Goal: Communication & Community: Answer question/provide support

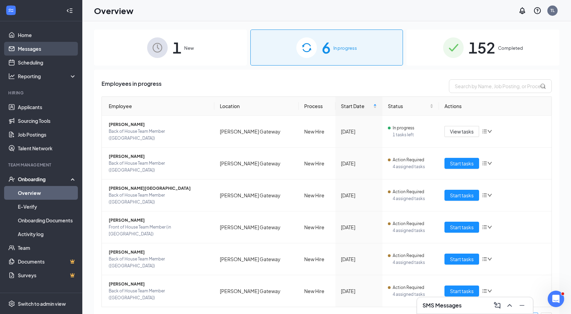
click at [44, 51] on link "Messages" at bounding box center [47, 49] width 59 height 14
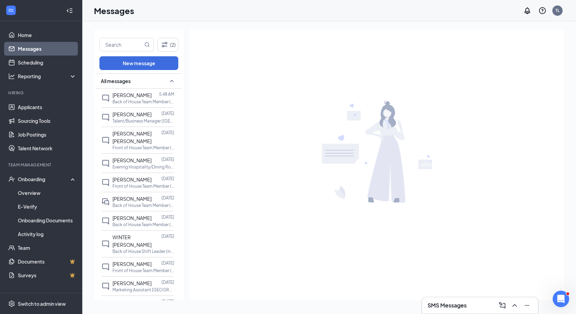
click at [28, 19] on div at bounding box center [41, 10] width 82 height 21
click at [26, 33] on link "Home" at bounding box center [47, 35] width 59 height 14
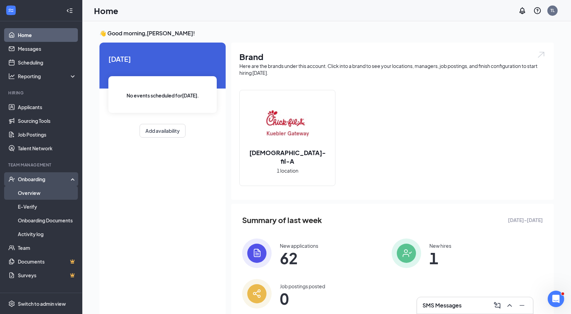
click at [28, 194] on link "Overview" at bounding box center [47, 193] width 59 height 14
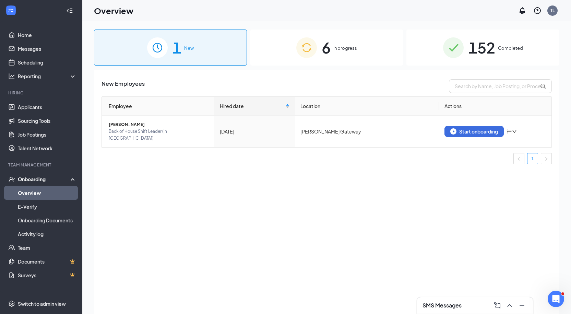
click at [335, 44] on div "6 In progress" at bounding box center [326, 47] width 153 height 36
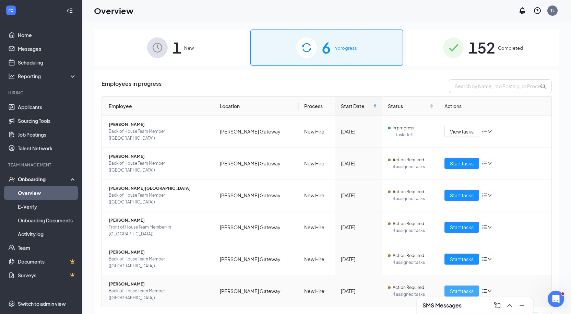
click at [455, 287] on span "Start tasks" at bounding box center [462, 291] width 24 height 8
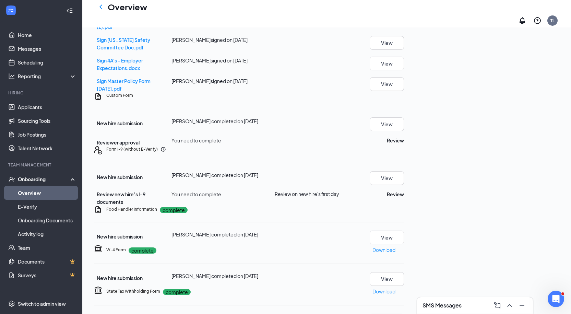
scroll to position [137, 0]
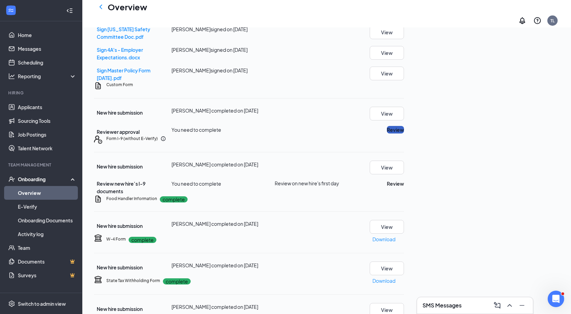
click at [404, 133] on button "Review" at bounding box center [395, 130] width 17 height 8
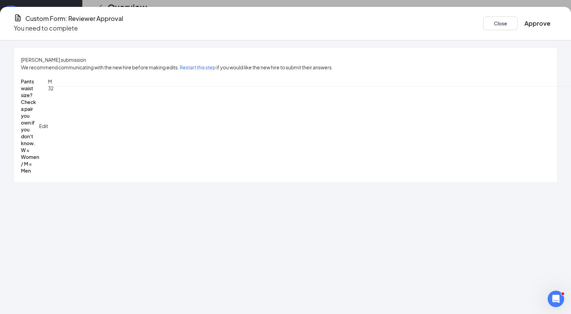
click at [524, 24] on button "Approve" at bounding box center [537, 24] width 26 height 10
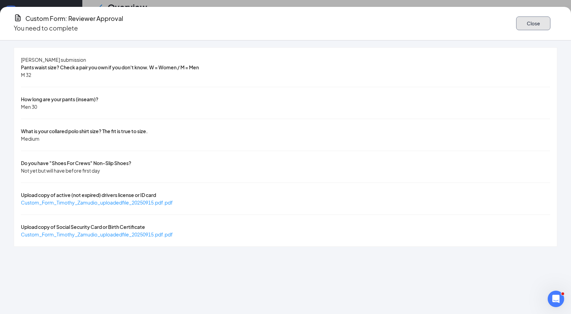
click at [516, 18] on button "Close" at bounding box center [533, 23] width 34 height 14
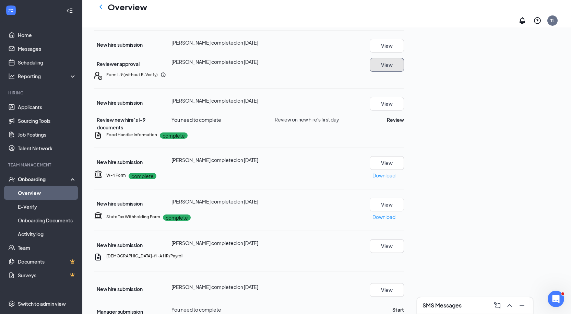
scroll to position [206, 0]
click at [404, 123] on button "Review" at bounding box center [395, 119] width 17 height 8
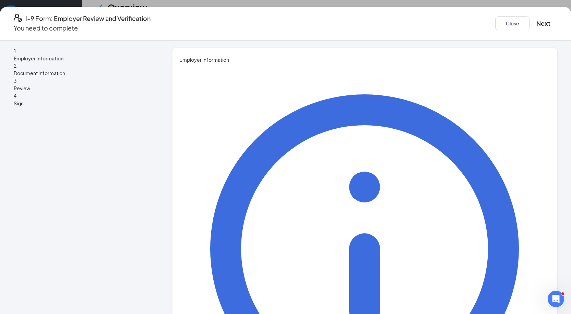
type input "[PERSON_NAME]"
type input "HR Director"
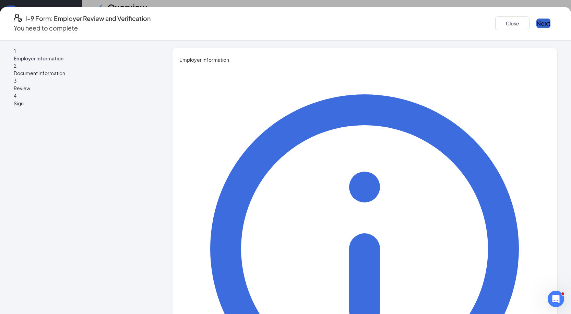
click at [536, 22] on button "Next" at bounding box center [543, 24] width 14 height 10
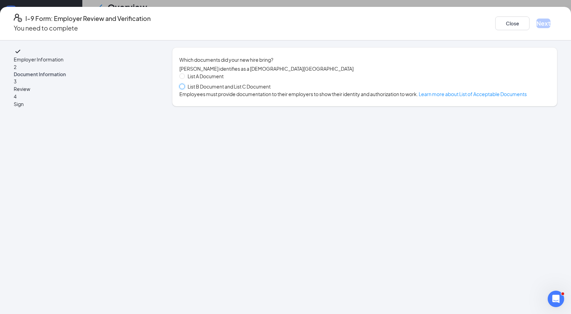
click at [184, 88] on input "List B Document and List C Document" at bounding box center [181, 86] width 5 height 5
radio input "true"
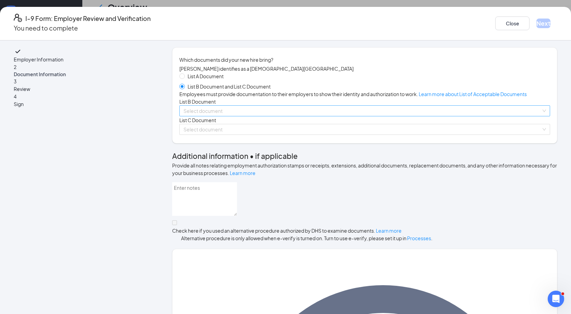
click at [246, 116] on input "search" at bounding box center [362, 111] width 358 height 10
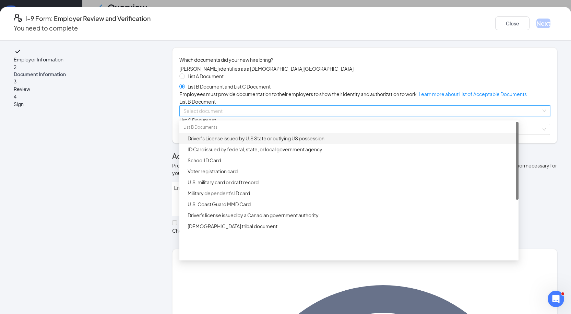
click at [246, 142] on div "Driver’s License issued by U.S State or outlying US possession" at bounding box center [351, 138] width 327 height 8
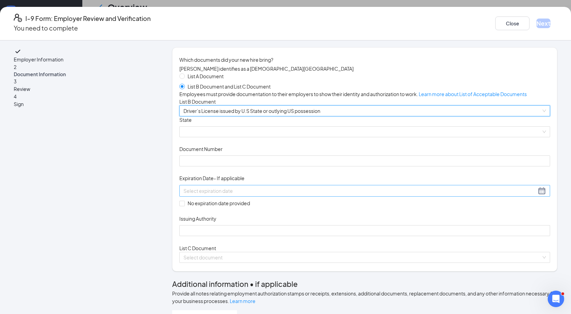
scroll to position [69, 0]
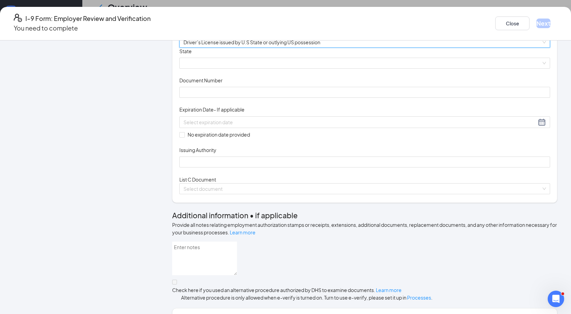
click at [222, 123] on div "Document Title Driver’s License issued by U.S State or outlying US possession S…" at bounding box center [364, 108] width 371 height 120
click at [224, 68] on span at bounding box center [364, 63] width 362 height 10
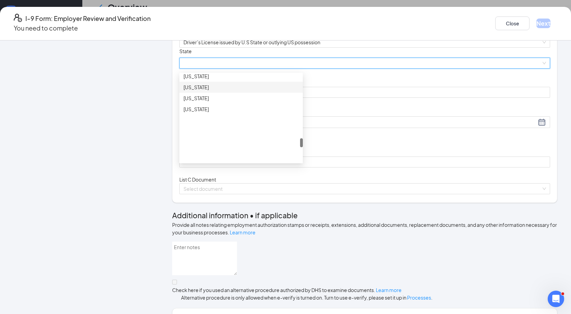
scroll to position [617, 0]
click at [206, 92] on div "[US_STATE]" at bounding box center [240, 89] width 115 height 8
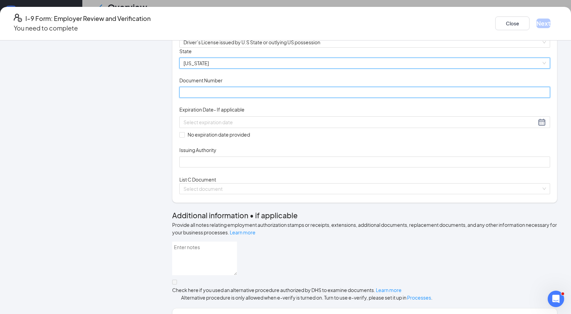
click at [225, 98] on input "Document Number" at bounding box center [364, 92] width 371 height 11
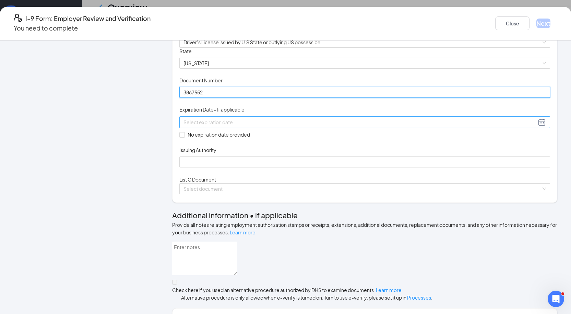
type input "3867552"
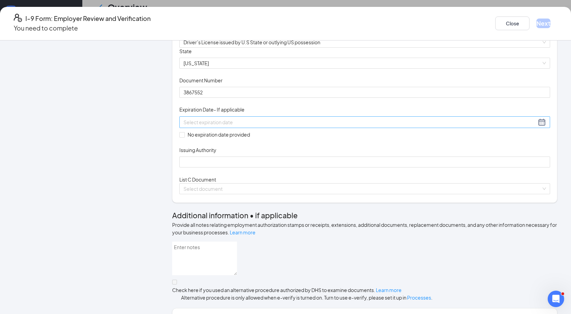
click at [224, 128] on div at bounding box center [364, 122] width 371 height 12
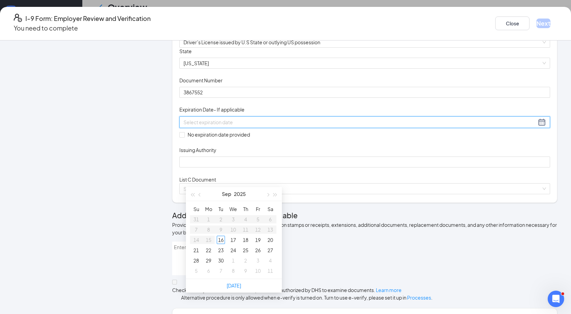
click at [222, 128] on div at bounding box center [364, 122] width 371 height 12
click at [258, 216] on div "5" at bounding box center [258, 219] width 8 height 8
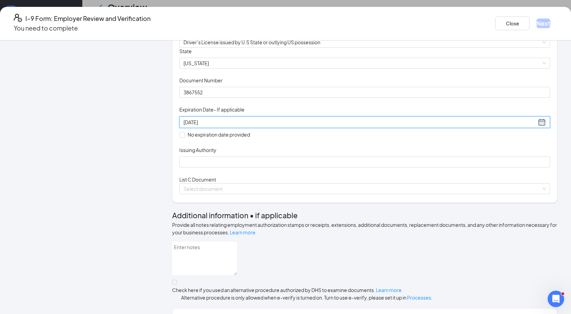
type input "[DATE]"
click at [407, 165] on div "Document Title Driver’s License issued by U.S State or outlying US possession S…" at bounding box center [364, 108] width 371 height 120
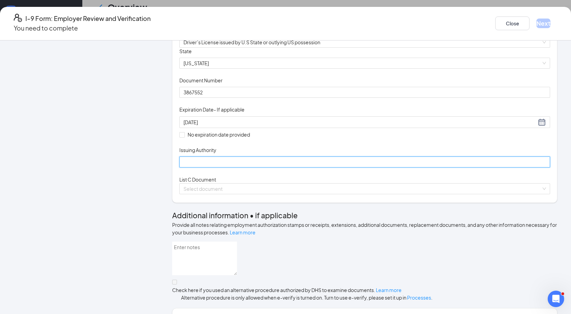
click at [244, 167] on input "Issuing Authority" at bounding box center [364, 161] width 371 height 11
type input "State of [US_STATE]"
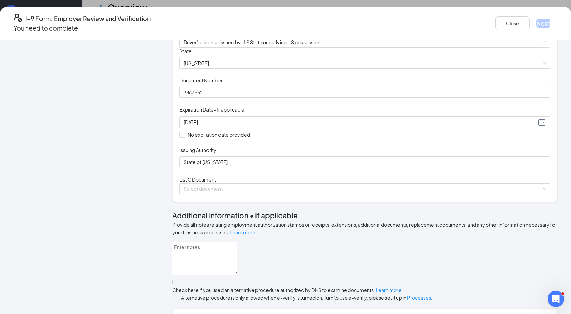
click at [381, 168] on div "Document Title Driver’s License issued by U.S State or outlying US possession S…" at bounding box center [364, 108] width 371 height 120
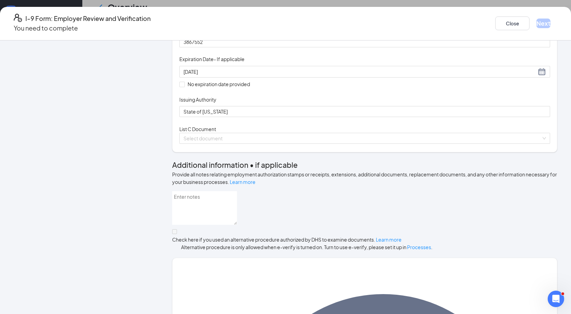
scroll to position [137, 0]
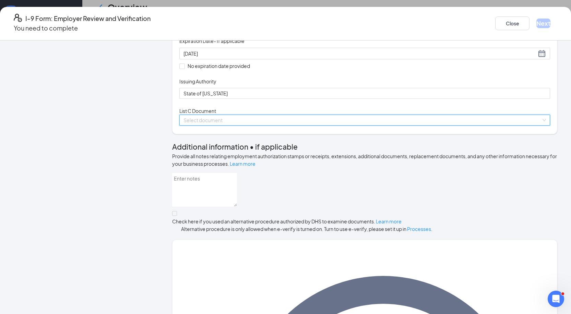
click at [235, 125] on input "search" at bounding box center [362, 120] width 358 height 10
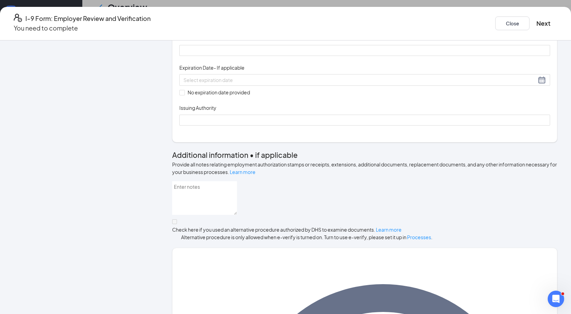
scroll to position [240, 0]
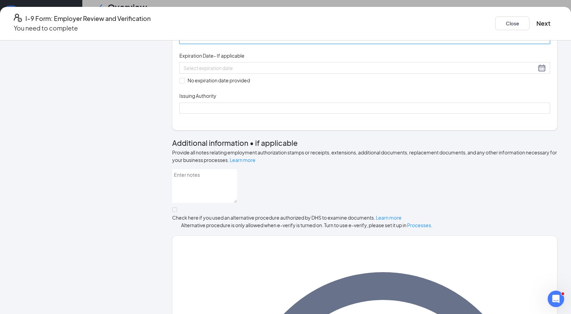
click at [205, 44] on input "Document Number" at bounding box center [364, 38] width 371 height 11
type input "540495335"
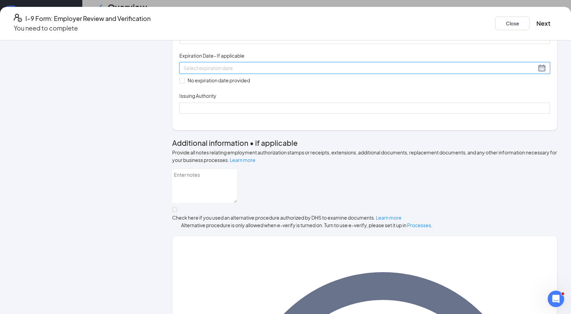
click at [212, 72] on div at bounding box center [364, 68] width 362 height 8
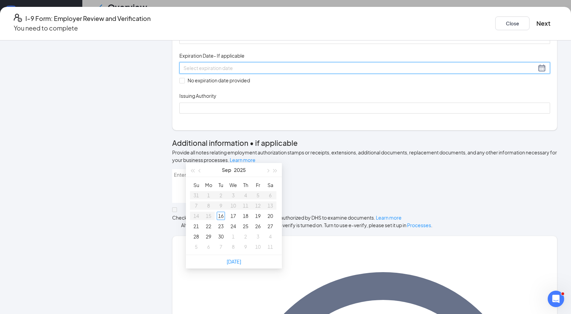
click at [164, 175] on div "Employer Information 2 Document Information 3 Review 4 Sign Which documents did…" at bounding box center [285, 206] width 543 height 798
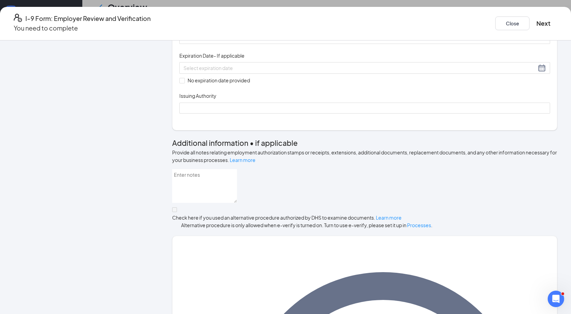
drag, startPoint x: 191, startPoint y: 169, endPoint x: 195, endPoint y: 174, distance: 6.9
click at [185, 83] on span at bounding box center [181, 80] width 5 height 5
click at [184, 83] on input "No expiration date provided" at bounding box center [181, 80] width 5 height 5
checkbox input "true"
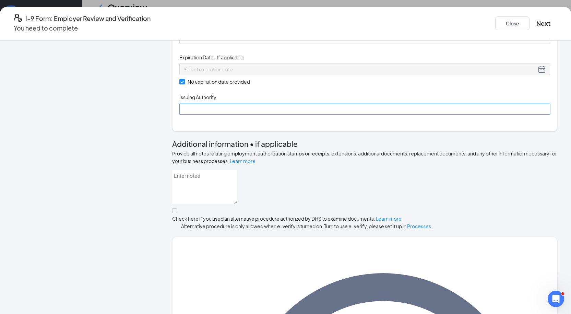
click at [213, 115] on input "Issuing Authority" at bounding box center [364, 109] width 371 height 11
type input "Social Security Administration"
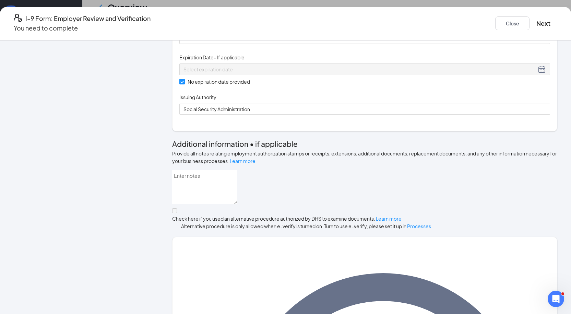
click at [377, 115] on div "Document Title Unrestricted Social Security Card Document Number 540495335 Expi…" at bounding box center [364, 69] width 371 height 92
click at [536, 20] on button "Next" at bounding box center [543, 24] width 14 height 10
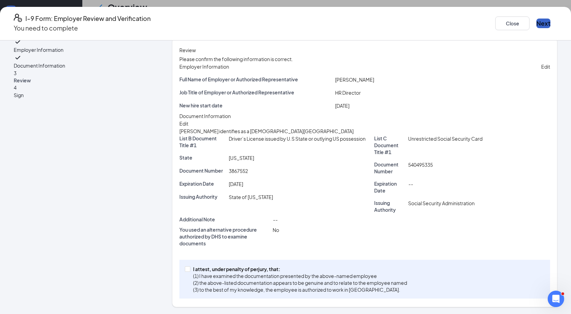
scroll to position [57, 0]
click at [191, 270] on div "I attest, under penalty of [PERSON_NAME], that: (1) I have examined the documen…" at bounding box center [364, 279] width 371 height 39
click at [190, 268] on span at bounding box center [187, 268] width 5 height 5
click at [190, 268] on input "I attest, under penalty of [PERSON_NAME], that: (1) I have examined the documen…" at bounding box center [187, 268] width 5 height 5
checkbox input "true"
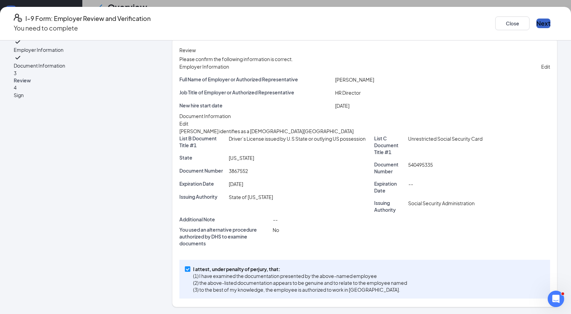
click at [536, 19] on button "Next" at bounding box center [543, 24] width 14 height 10
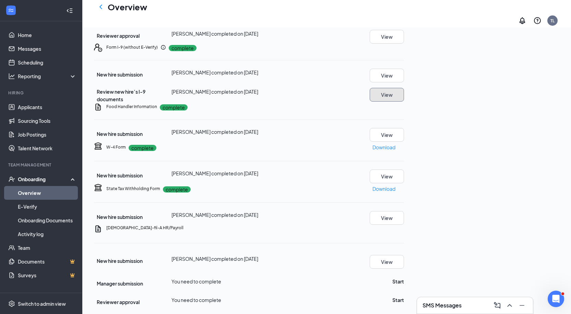
scroll to position [386, 0]
click at [404, 277] on button "Start" at bounding box center [398, 281] width 12 height 8
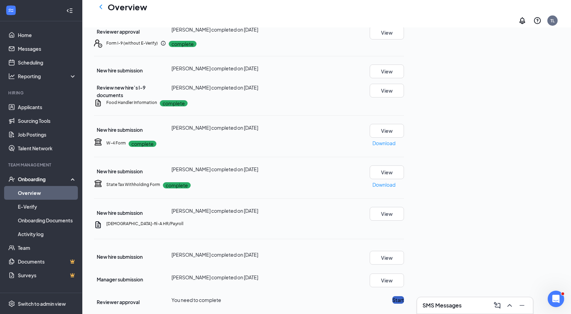
click at [404, 296] on button "Start" at bounding box center [398, 300] width 12 height 8
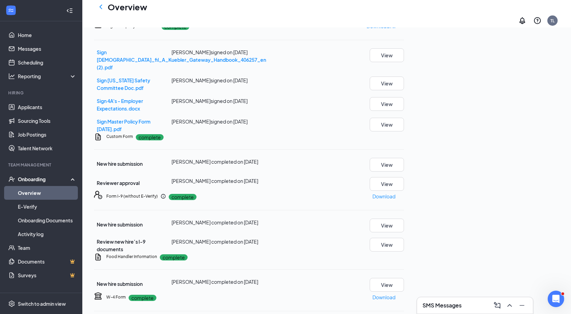
scroll to position [46, 0]
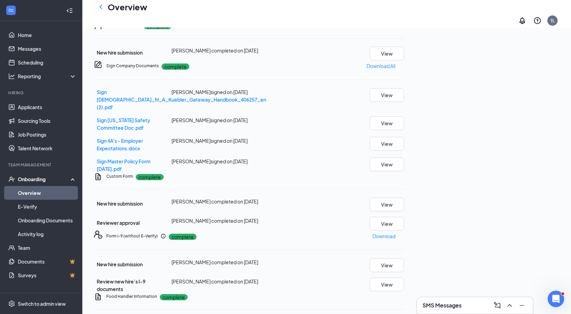
click at [100, 11] on icon "ChevronLeft" at bounding box center [101, 7] width 8 height 8
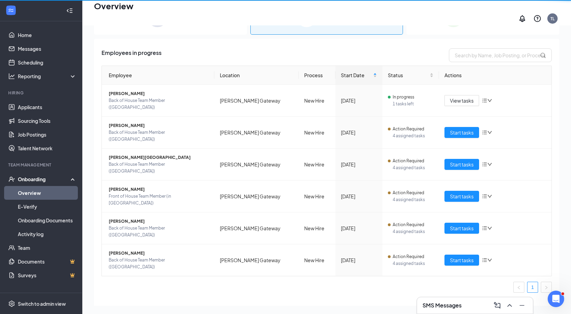
scroll to position [31, 0]
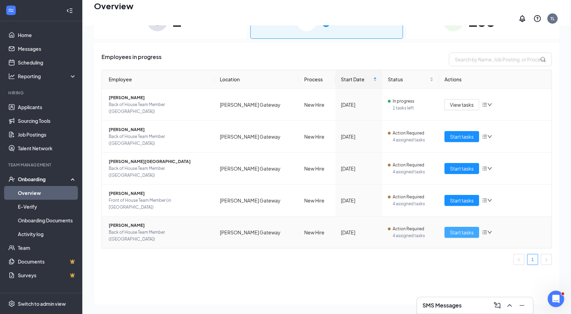
click at [458, 228] on span "Start tasks" at bounding box center [462, 232] width 24 height 8
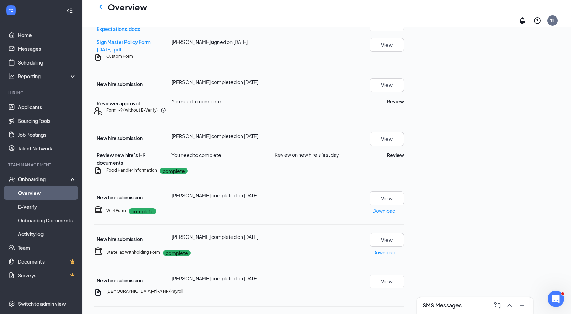
scroll to position [206, 0]
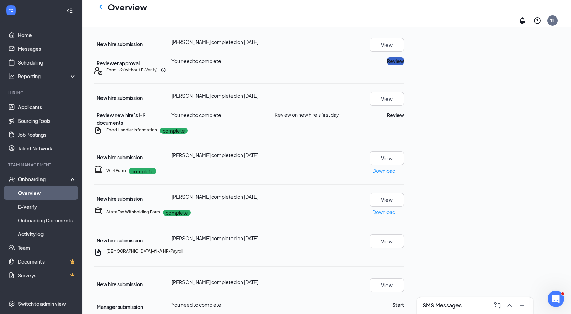
click at [404, 65] on button "Review" at bounding box center [395, 61] width 17 height 8
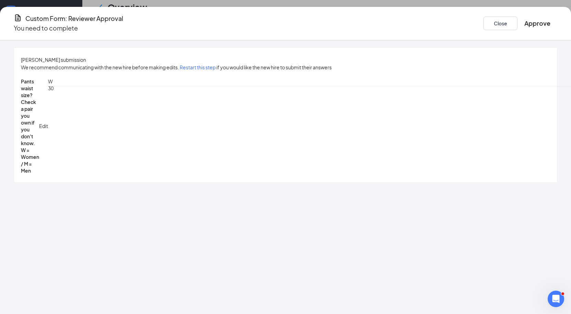
click at [524, 19] on button "Approve" at bounding box center [537, 24] width 26 height 10
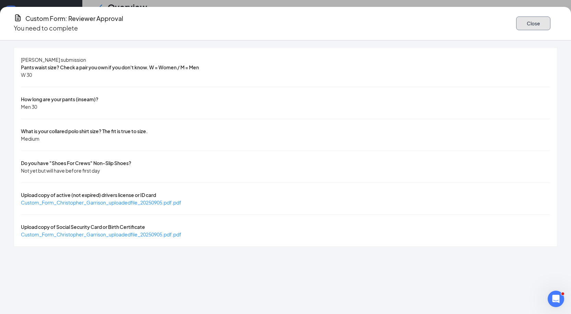
click at [516, 25] on button "Close" at bounding box center [533, 23] width 34 height 14
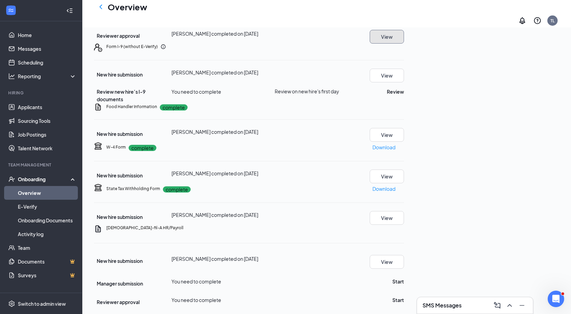
scroll to position [274, 0]
click at [404, 95] on button "Review" at bounding box center [395, 92] width 17 height 8
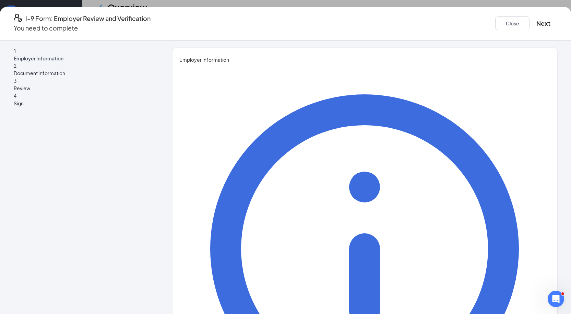
type input "[PERSON_NAME]"
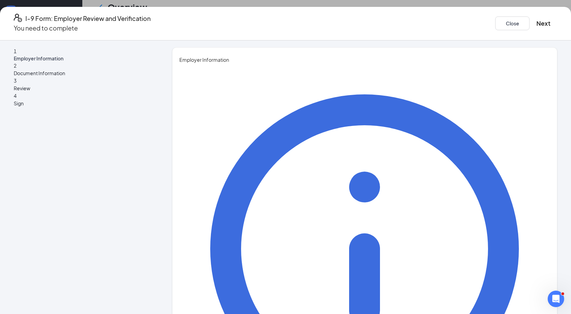
type input "HR Director"
click at [536, 22] on button "Next" at bounding box center [543, 24] width 14 height 10
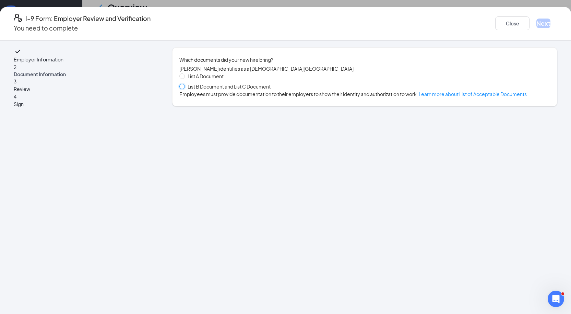
click at [184, 88] on input "List B Document and List C Document" at bounding box center [181, 86] width 5 height 5
radio input "true"
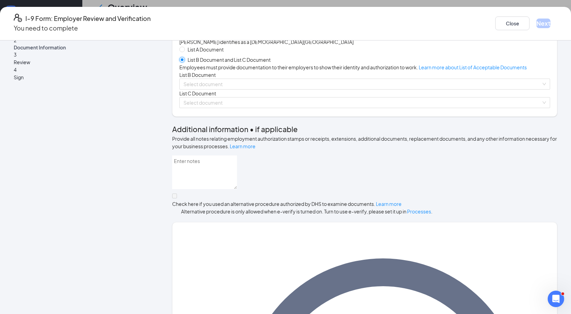
scroll to position [69, 0]
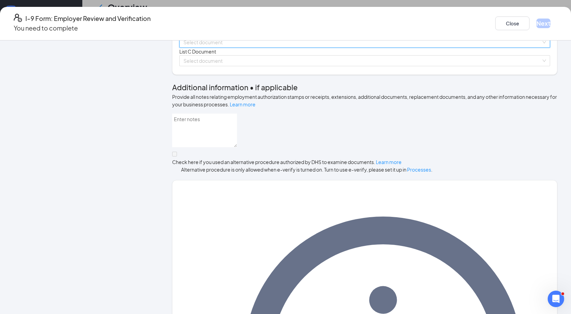
click at [223, 47] on input "search" at bounding box center [362, 42] width 358 height 10
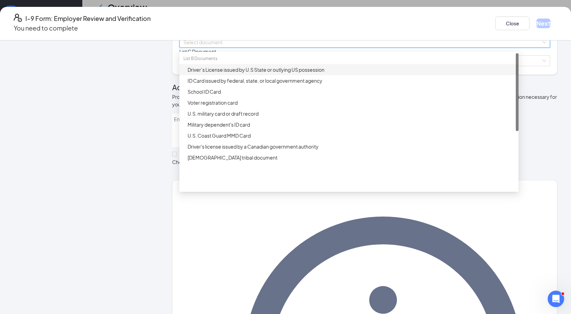
click at [230, 73] on div "Driver’s License issued by U.S State or outlying US possession" at bounding box center [351, 70] width 327 height 8
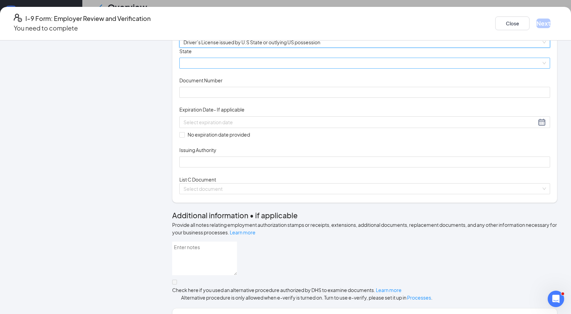
click at [224, 68] on span at bounding box center [364, 63] width 362 height 10
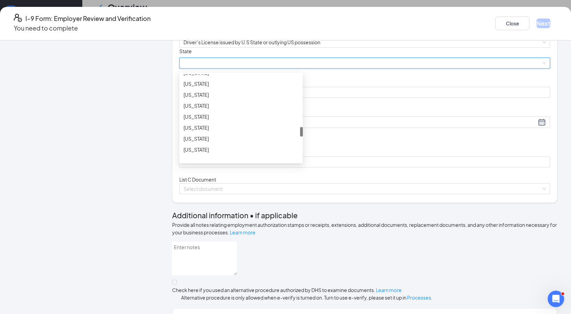
scroll to position [583, 0]
click at [210, 112] on div "[US_STATE]" at bounding box center [240, 109] width 115 height 8
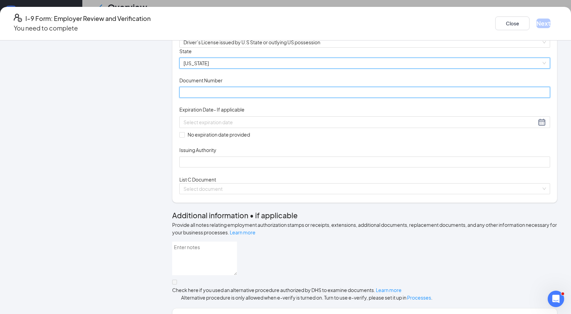
click at [214, 98] on input "Document Number" at bounding box center [364, 92] width 371 height 11
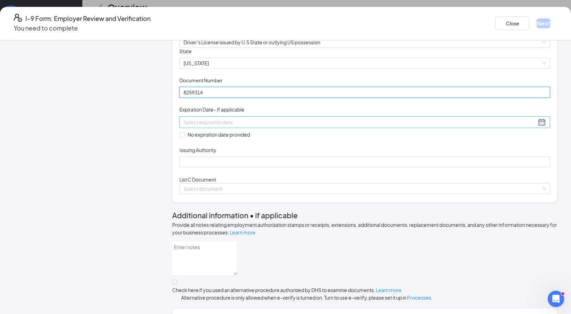
type input "8259314"
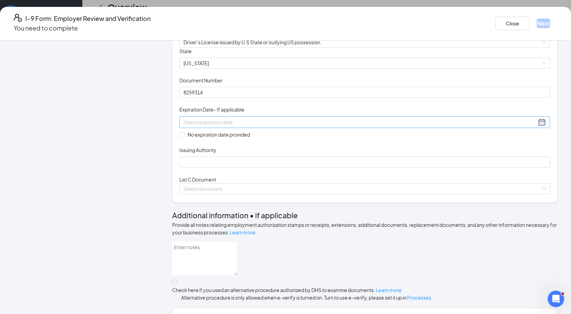
click at [203, 126] on input at bounding box center [359, 122] width 353 height 8
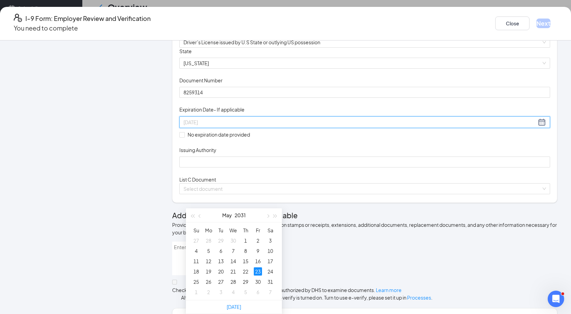
click at [258, 267] on div "23" at bounding box center [258, 271] width 8 height 8
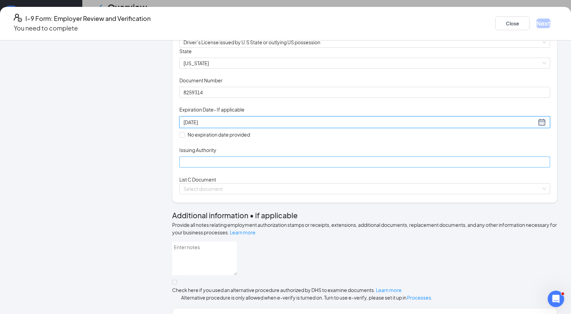
type input "[DATE]"
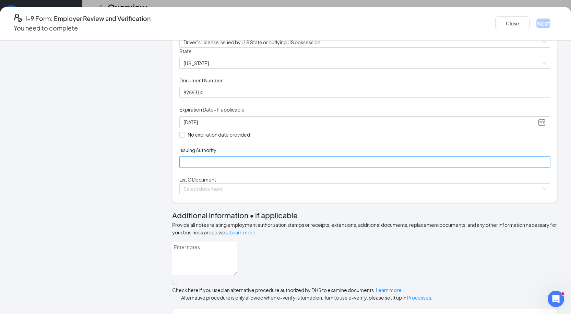
click at [204, 167] on input "Issuing Authority" at bounding box center [364, 161] width 371 height 11
type input "State of [US_STATE]"
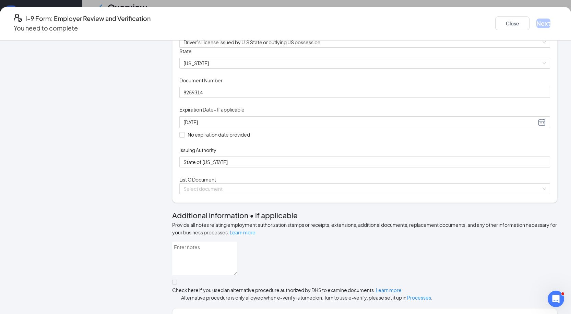
click at [396, 168] on div "Document Title Driver’s License issued by U.S State or outlying US possession S…" at bounding box center [364, 108] width 371 height 120
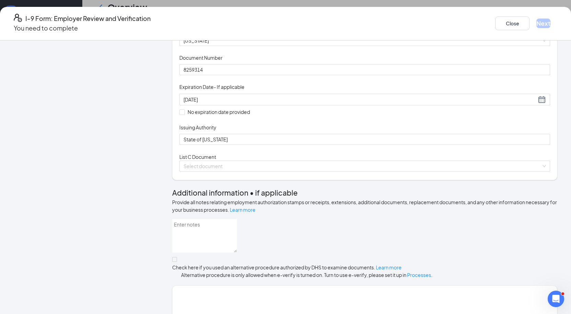
scroll to position [103, 0]
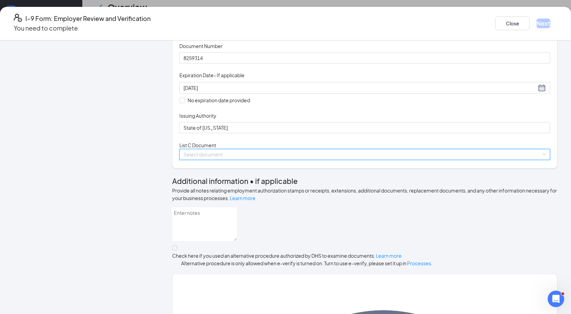
click at [214, 159] on input "search" at bounding box center [362, 154] width 358 height 10
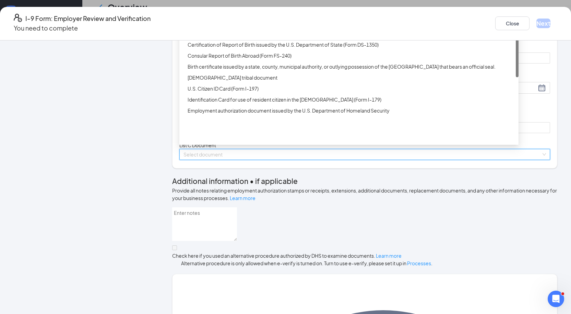
click at [265, 26] on div "Unrestricted Social Security Card" at bounding box center [351, 23] width 327 height 8
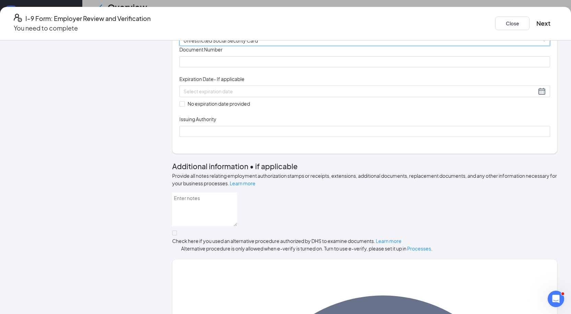
scroll to position [240, 0]
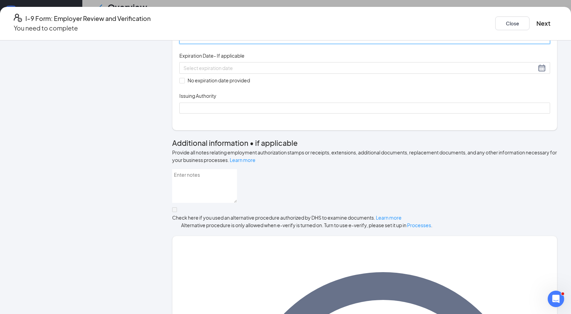
click at [213, 44] on input "Document Number" at bounding box center [364, 38] width 371 height 11
type input "540192775"
click at [192, 84] on span "No expiration date provided" at bounding box center [219, 80] width 68 height 8
click at [184, 83] on input "No expiration date provided" at bounding box center [181, 80] width 5 height 5
checkbox input "true"
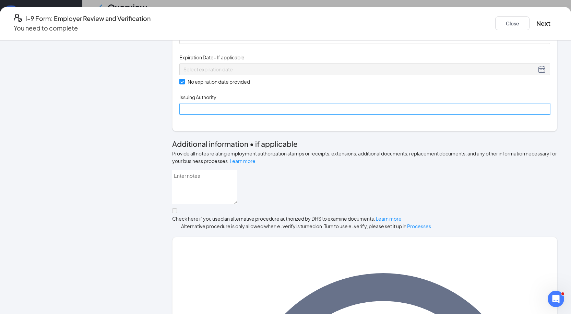
click at [217, 115] on input "Issuing Authority" at bounding box center [364, 109] width 371 height 11
type input "Social Security Administration"
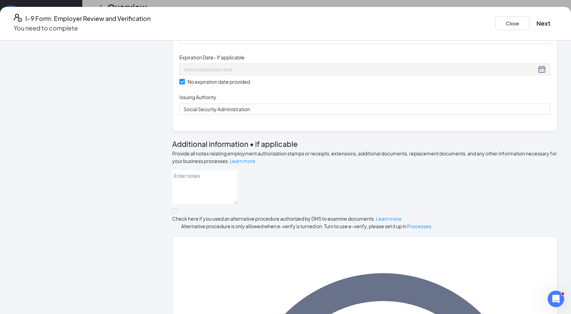
click at [370, 115] on div "Document Title Unrestricted Social Security Card Document Number 540192775 Expi…" at bounding box center [364, 69] width 371 height 92
click at [536, 19] on button "Next" at bounding box center [543, 24] width 14 height 10
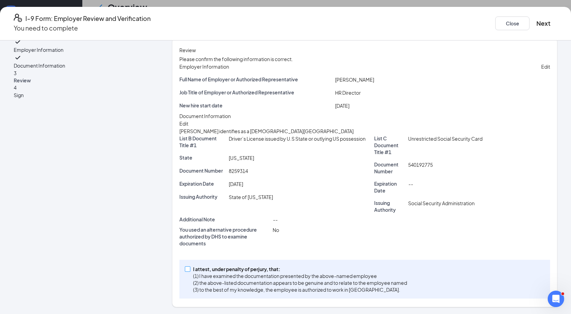
click at [190, 268] on input "I attest, under penalty of [PERSON_NAME], that: (1) I have examined the documen…" at bounding box center [187, 268] width 5 height 5
checkbox input "true"
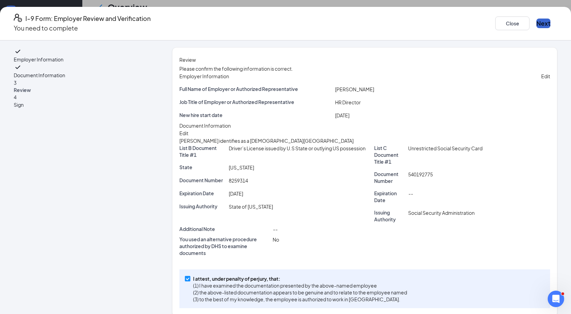
scroll to position [240, 0]
click at [536, 21] on button "Next" at bounding box center [543, 24] width 14 height 10
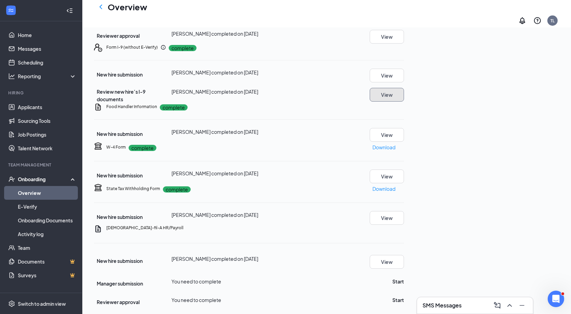
scroll to position [386, 0]
click at [38, 106] on link "Applicants" at bounding box center [47, 107] width 59 height 14
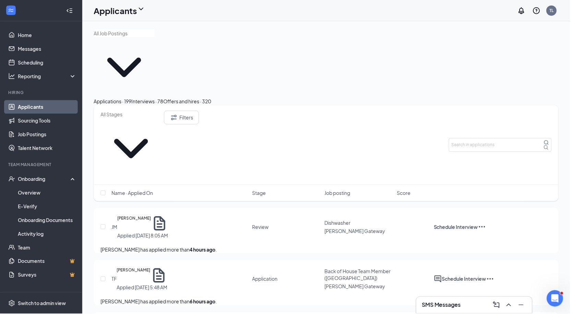
click at [212, 98] on button "Offers and hires · 320" at bounding box center [188, 102] width 48 height 8
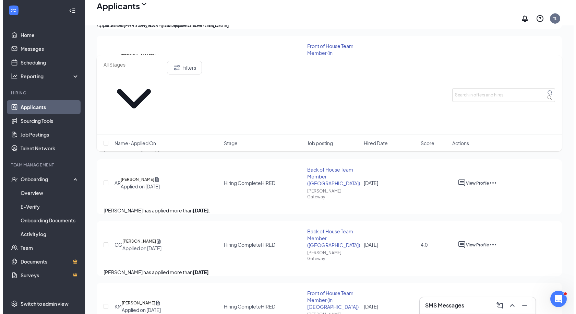
scroll to position [1063, 0]
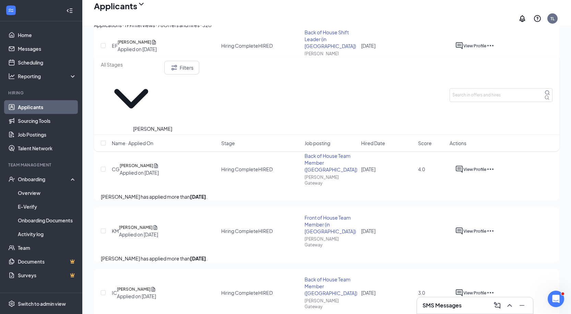
click at [153, 162] on h5 "[PERSON_NAME]" at bounding box center [137, 165] width 34 height 7
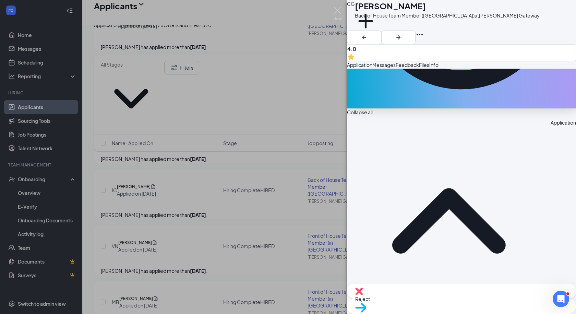
scroll to position [372, 0]
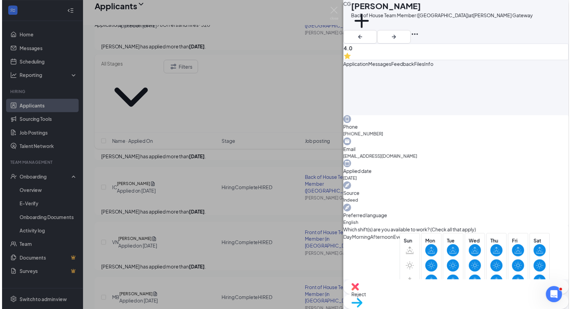
scroll to position [411, 0]
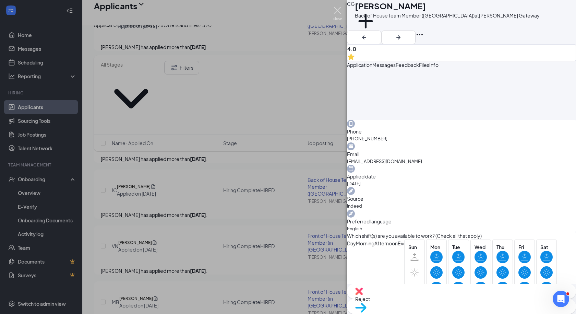
click at [334, 14] on img at bounding box center [337, 13] width 9 height 13
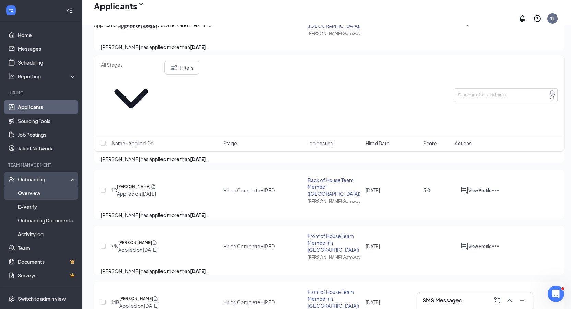
click at [39, 192] on link "Overview" at bounding box center [47, 193] width 59 height 14
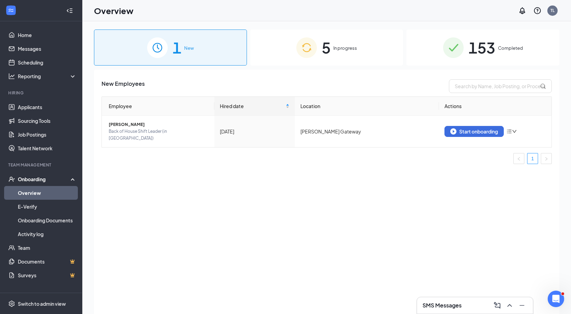
click at [309, 47] on img at bounding box center [306, 47] width 21 height 21
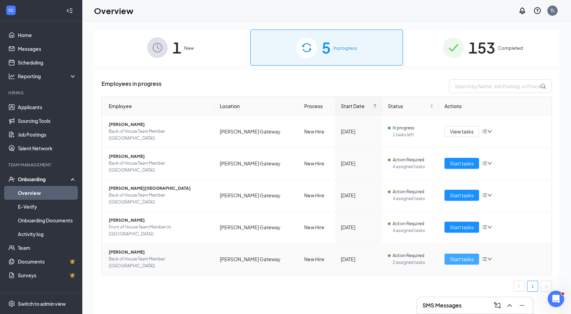
click at [455, 255] on span "Start tasks" at bounding box center [462, 259] width 24 height 8
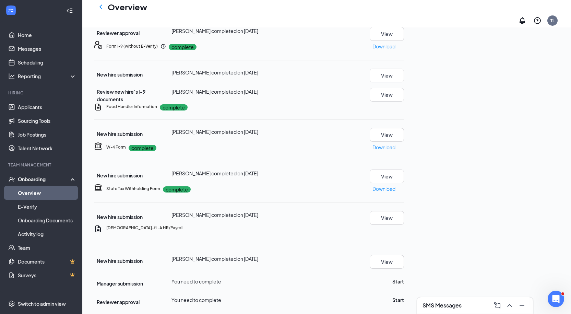
scroll to position [389, 0]
click at [404, 277] on button "Start" at bounding box center [398, 281] width 12 height 8
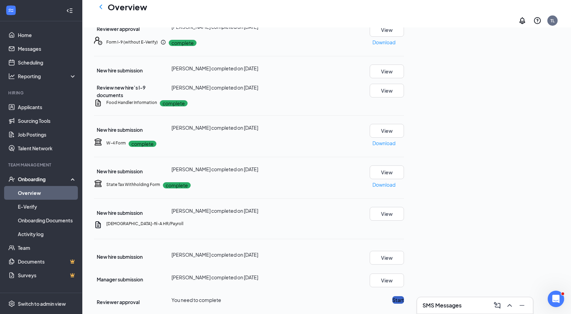
click at [404, 296] on button "Start" at bounding box center [398, 300] width 12 height 8
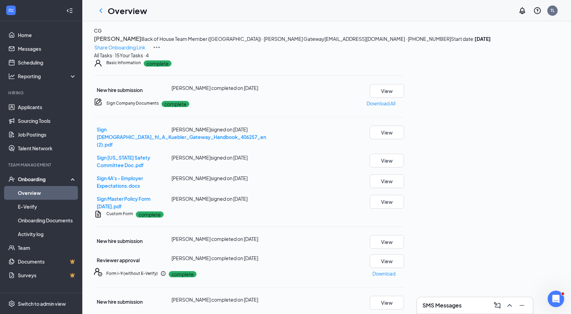
scroll to position [0, 0]
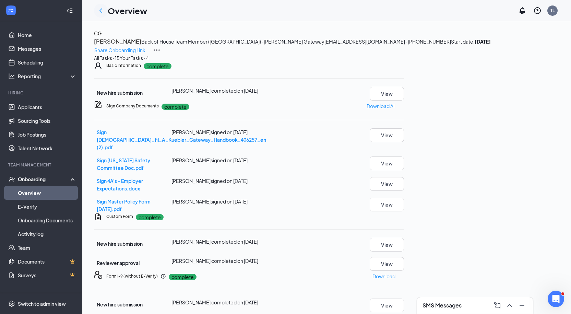
click at [99, 11] on icon "ChevronLeft" at bounding box center [101, 11] width 8 height 8
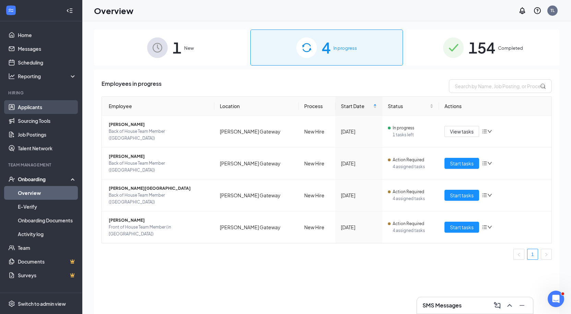
click at [37, 104] on link "Applicants" at bounding box center [47, 107] width 59 height 14
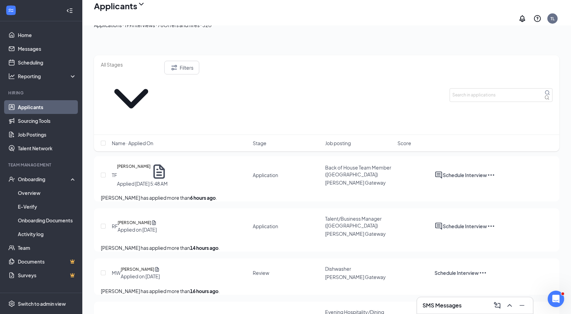
scroll to position [69, 0]
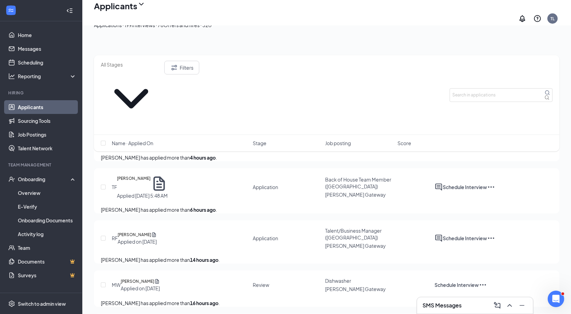
click at [212, 29] on div "Offers and hires · 320" at bounding box center [188, 25] width 48 height 8
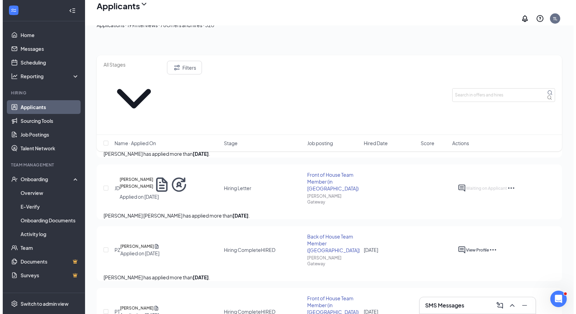
scroll to position [69, 0]
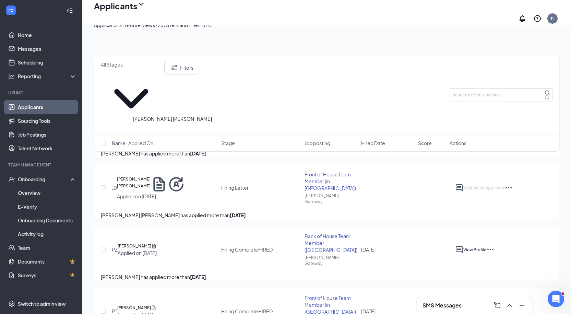
click at [151, 176] on h5 "[PERSON_NAME] [PERSON_NAME]" at bounding box center [134, 184] width 34 height 17
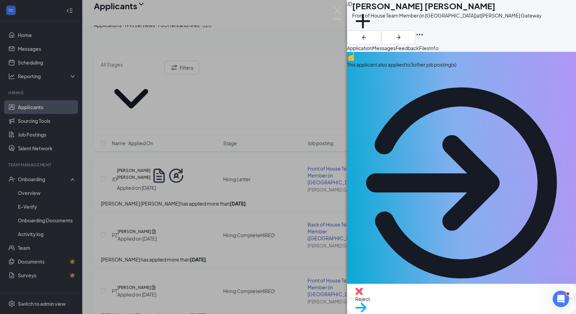
click at [396, 50] on button "Messages" at bounding box center [383, 48] width 23 height 8
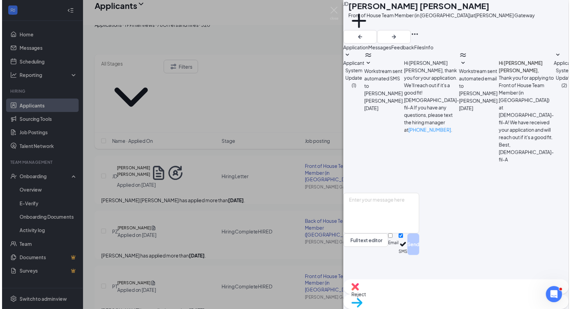
scroll to position [21, 0]
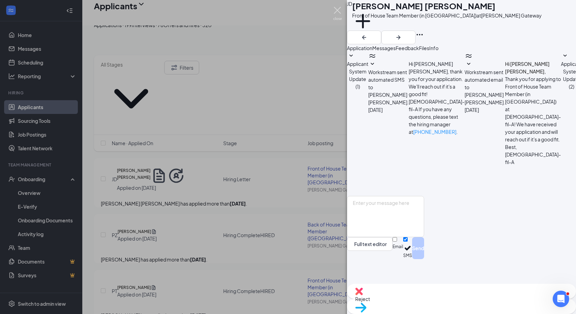
click at [340, 13] on img at bounding box center [337, 13] width 9 height 13
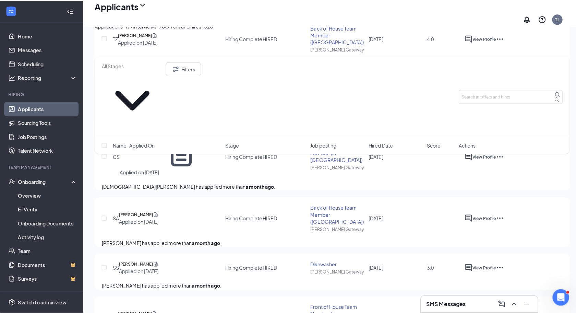
scroll to position [377, 0]
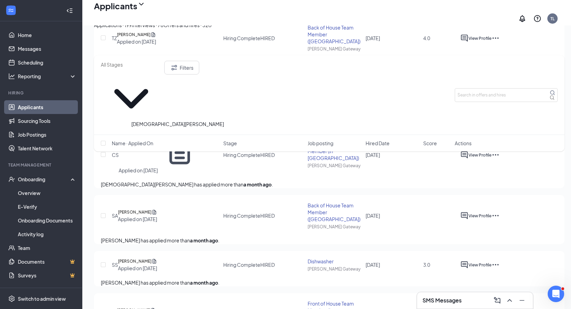
click at [164, 138] on h5 "[DEMOGRAPHIC_DATA][PERSON_NAME]" at bounding box center [142, 151] width 46 height 31
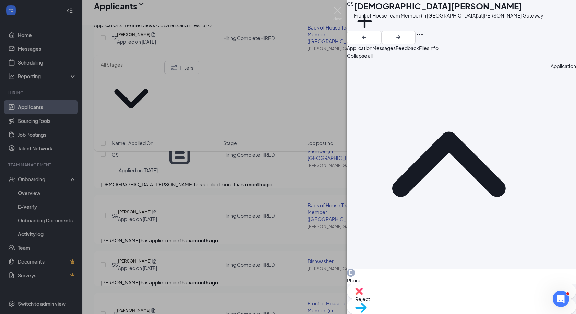
click at [396, 51] on span "Messages" at bounding box center [383, 48] width 23 height 6
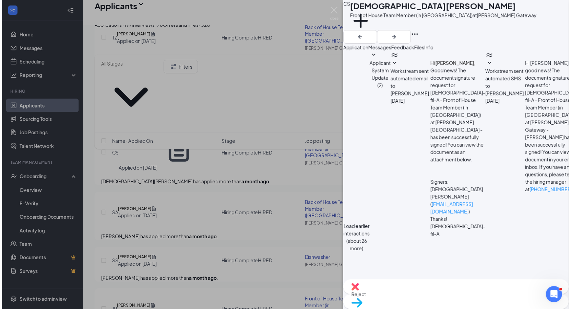
scroll to position [485, 0]
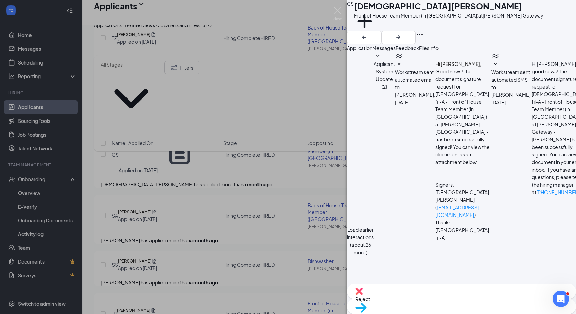
drag, startPoint x: 421, startPoint y: 204, endPoint x: 399, endPoint y: 105, distance: 102.2
copy span "Good Morning [DEMOGRAPHIC_DATA], We are so excited to have you join us in our m…"
click at [335, 12] on img at bounding box center [337, 13] width 9 height 13
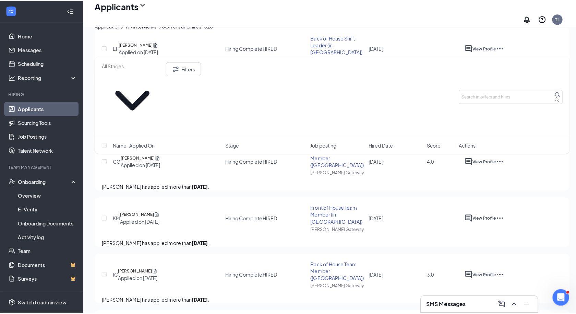
scroll to position [994, 0]
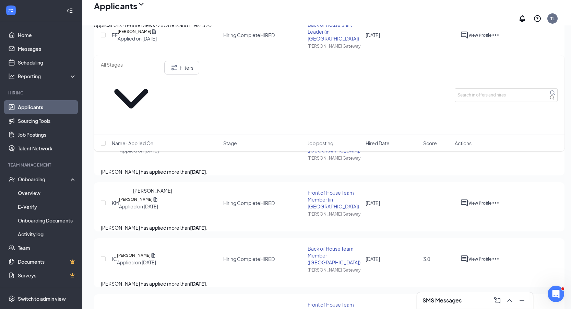
click at [153, 147] on h5 "[PERSON_NAME]" at bounding box center [137, 143] width 34 height 7
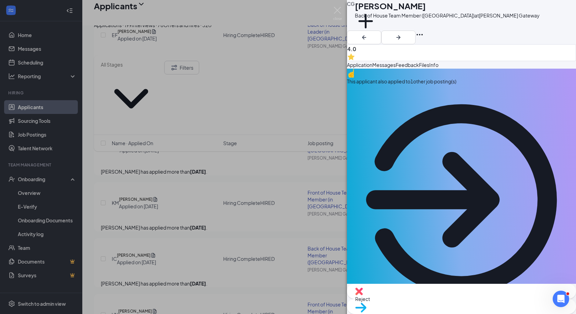
click at [396, 66] on button "Messages" at bounding box center [383, 65] width 23 height 8
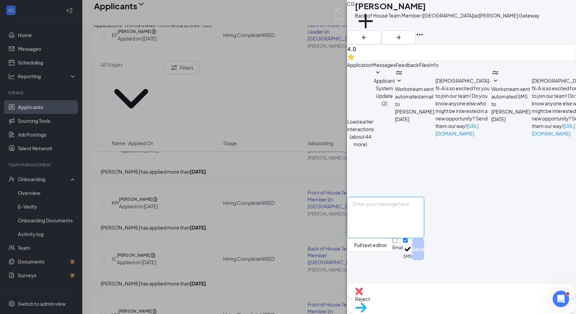
click at [395, 235] on textarea at bounding box center [385, 217] width 77 height 41
paste textarea "Good Morning [DEMOGRAPHIC_DATA], We are so excited to have you join us in our m…"
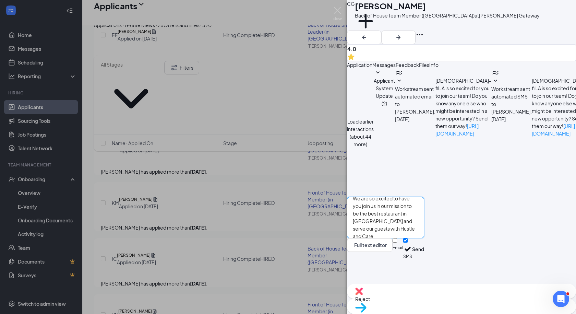
scroll to position [0, 0]
drag, startPoint x: 426, startPoint y: 232, endPoint x: 404, endPoint y: 230, distance: 21.6
click at [404, 230] on textarea "Good Morning [DEMOGRAPHIC_DATA], We are so excited to have you join us in our m…" at bounding box center [385, 217] width 77 height 41
drag, startPoint x: 503, startPoint y: 228, endPoint x: 478, endPoint y: 241, distance: 28.7
click at [424, 238] on textarea "Good Morning [PERSON_NAME], We are so excited to have you join us in our missio…" at bounding box center [385, 217] width 77 height 41
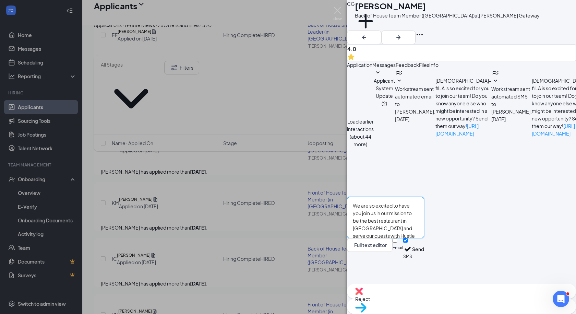
scroll to position [27, 0]
click at [424, 238] on textarea "Good Morning [PERSON_NAME], We are so excited to have you join us in our missio…" at bounding box center [385, 217] width 77 height 41
drag, startPoint x: 500, startPoint y: 239, endPoint x: 476, endPoint y: 244, distance: 24.1
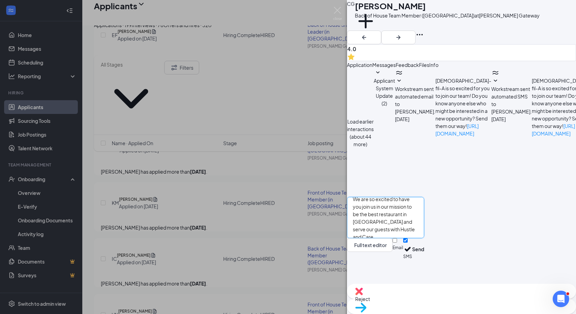
click at [424, 238] on textarea "Good Morning [PERSON_NAME], We are so excited to have you join us in our missio…" at bounding box center [385, 217] width 77 height 41
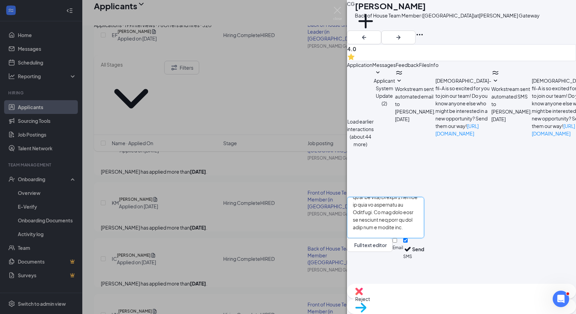
click at [424, 238] on textarea at bounding box center [385, 217] width 77 height 41
click at [424, 234] on textarea at bounding box center [385, 217] width 77 height 41
click at [424, 238] on textarea at bounding box center [385, 217] width 77 height 41
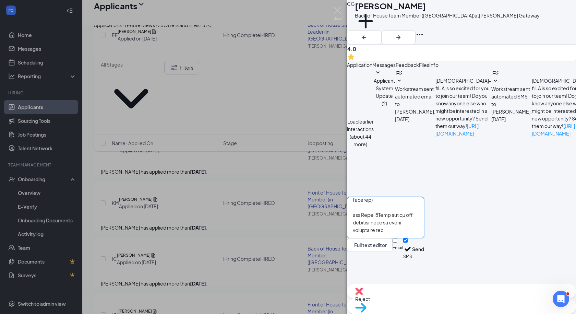
type textarea "Good Morning [PERSON_NAME], We are so excited to have you join us in our missio…"
click at [397, 242] on input "Email" at bounding box center [395, 240] width 4 height 4
checkbox input "true"
click at [424, 262] on button "Send" at bounding box center [418, 250] width 12 height 24
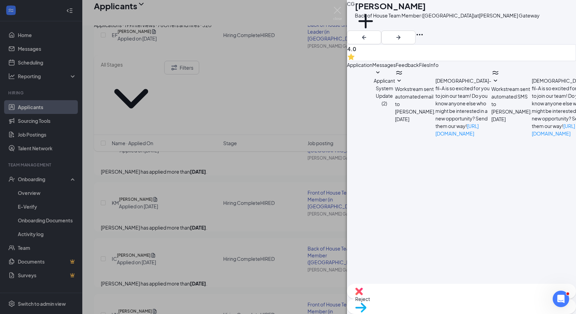
scroll to position [749, 0]
drag, startPoint x: 430, startPoint y: 205, endPoint x: 392, endPoint y: 121, distance: 92.1
copy span "Good Morning [PERSON_NAME], We are so excited to have you join us in our missio…"
click at [336, 13] on img at bounding box center [337, 13] width 9 height 13
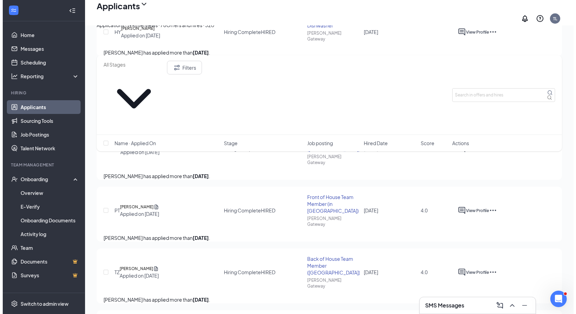
scroll to position [171, 0]
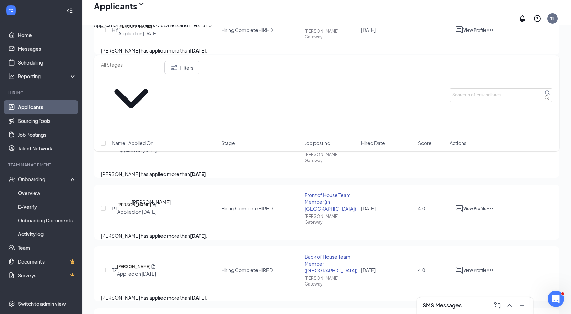
click at [151, 263] on h5 "[PERSON_NAME]" at bounding box center [134, 266] width 34 height 7
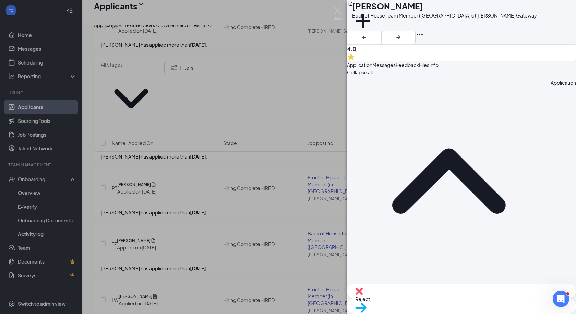
click at [396, 62] on span "Messages" at bounding box center [383, 65] width 23 height 6
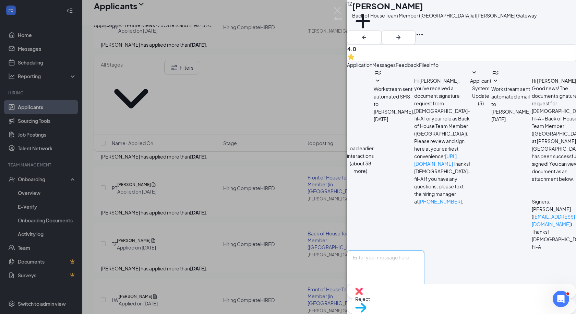
scroll to position [82, 0]
click at [420, 250] on textarea at bounding box center [385, 270] width 77 height 41
paste textarea "Good Morning [PERSON_NAME], We are so excited to have you join us in our missio…"
drag, startPoint x: 433, startPoint y: 232, endPoint x: 406, endPoint y: 233, distance: 27.4
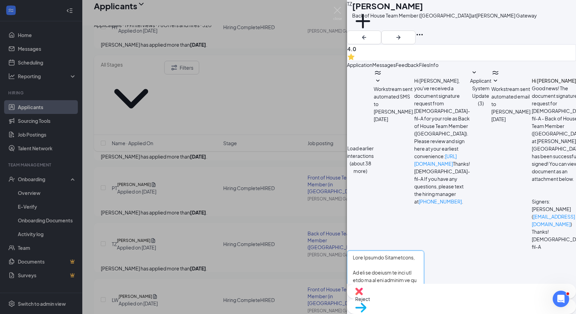
click at [406, 250] on textarea at bounding box center [385, 270] width 77 height 41
type textarea "Good Morning [PERSON_NAME], We are so excited to have you join us in our missio…"
click at [397, 291] on input "Email" at bounding box center [395, 293] width 4 height 4
checkbox input "true"
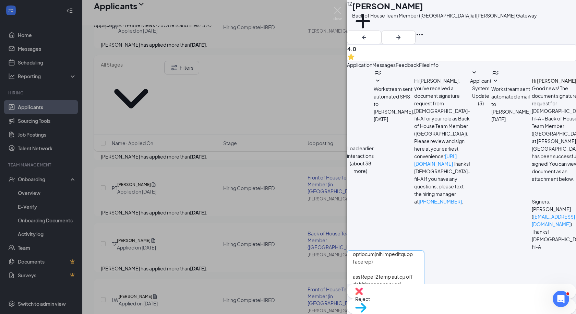
scroll to position [200, 0]
click at [424, 291] on button "Send" at bounding box center [418, 303] width 12 height 24
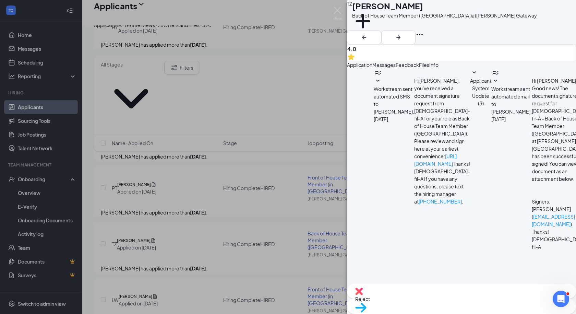
scroll to position [713, 0]
click at [340, 8] on img at bounding box center [337, 13] width 9 height 13
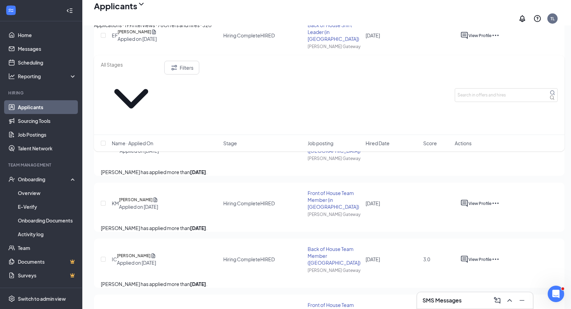
scroll to position [994, 0]
click at [153, 147] on h5 "[PERSON_NAME]" at bounding box center [137, 143] width 34 height 7
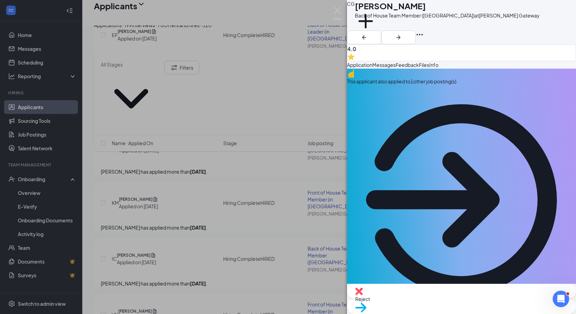
drag, startPoint x: 539, startPoint y: 138, endPoint x: 470, endPoint y: 142, distance: 69.4
copy span "[EMAIL_ADDRESS][DOMAIN_NAME]"
drag, startPoint x: 414, startPoint y: 139, endPoint x: 379, endPoint y: 139, distance: 35.0
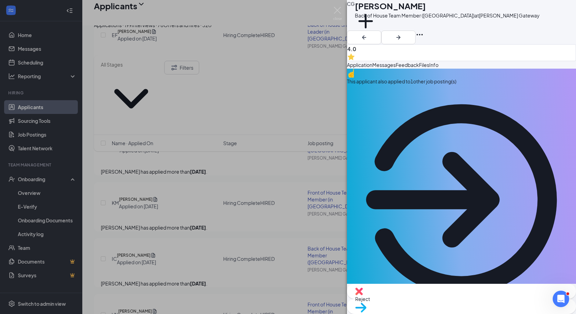
copy span "[PHONE_NUMBER]"
click at [333, 11] on img at bounding box center [337, 13] width 9 height 13
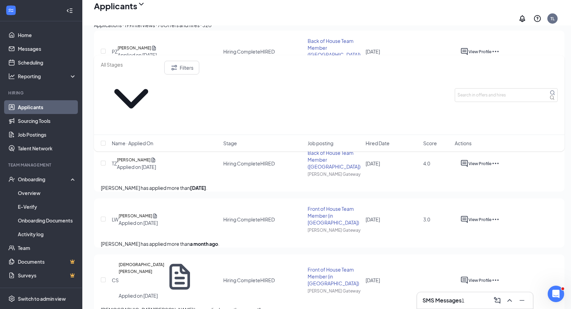
scroll to position [240, 0]
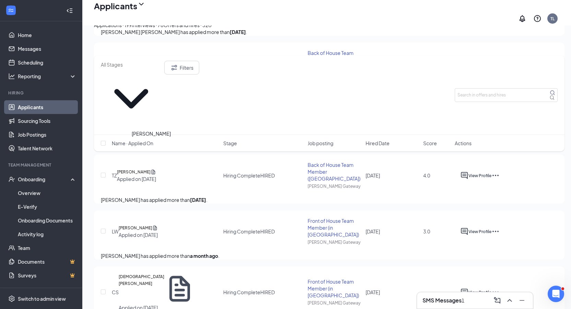
click at [151, 168] on h5 "[PERSON_NAME]" at bounding box center [134, 171] width 34 height 7
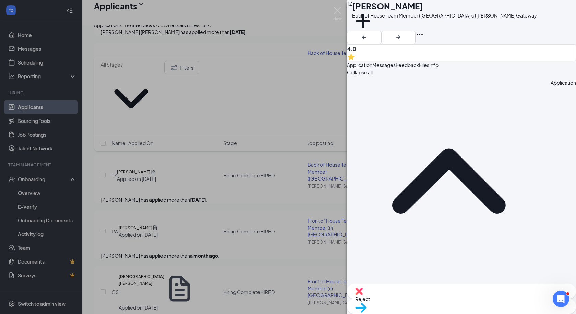
drag, startPoint x: 516, startPoint y: 119, endPoint x: 471, endPoint y: 122, distance: 45.0
click at [471, 308] on div "Email [EMAIL_ADDRESS][DOMAIN_NAME]" at bounding box center [461, 319] width 229 height 22
copy span "[EMAIL_ADDRESS][DOMAIN_NAME]"
drag, startPoint x: 415, startPoint y: 119, endPoint x: 379, endPoint y: 121, distance: 36.8
click at [379, 285] on div "Phone [PHONE_NUMBER]" at bounding box center [461, 296] width 229 height 22
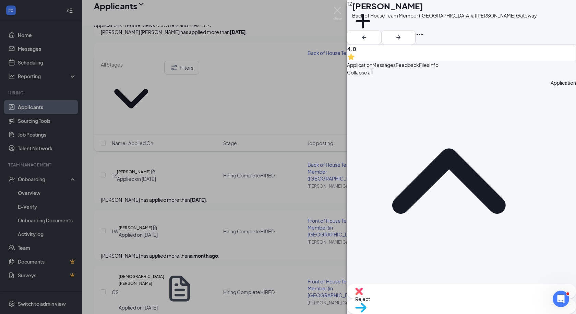
copy span "[PHONE_NUMBER]"
click at [336, 10] on img at bounding box center [337, 13] width 9 height 13
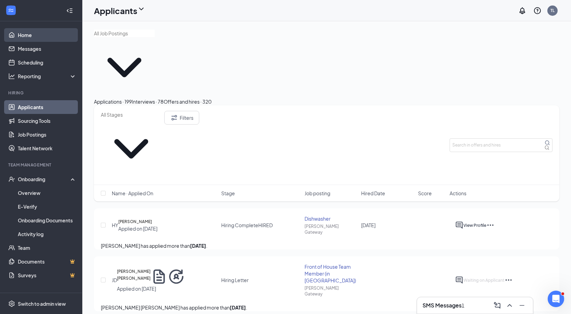
click at [25, 35] on link "Home" at bounding box center [47, 35] width 59 height 14
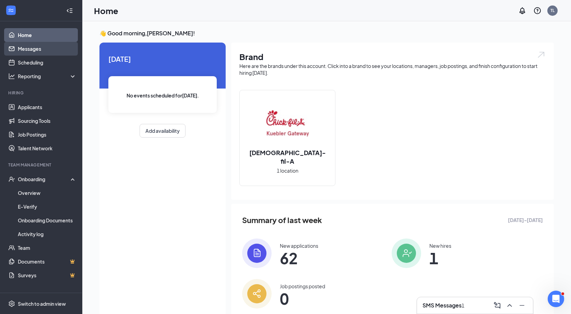
click at [31, 49] on link "Messages" at bounding box center [47, 49] width 59 height 14
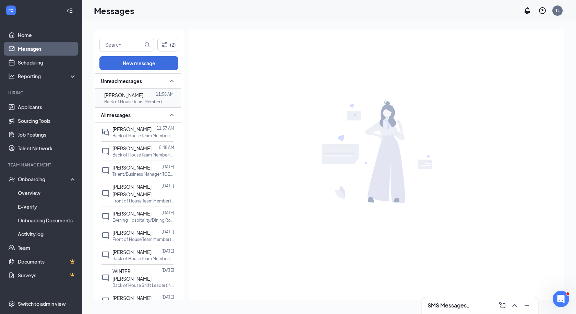
click at [125, 98] on span "[PERSON_NAME]" at bounding box center [123, 95] width 39 height 6
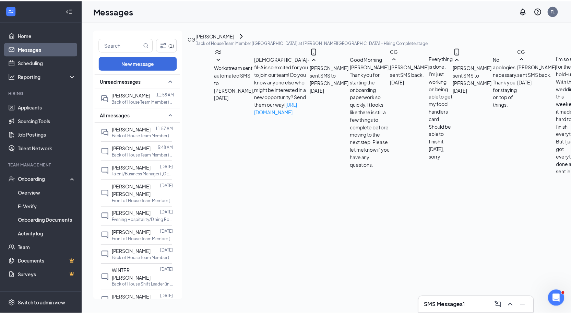
scroll to position [695, 0]
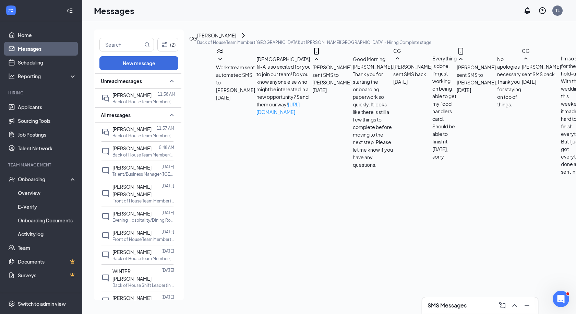
click at [24, 46] on link "Messages" at bounding box center [47, 49] width 59 height 14
click at [25, 32] on link "Home" at bounding box center [47, 35] width 59 height 14
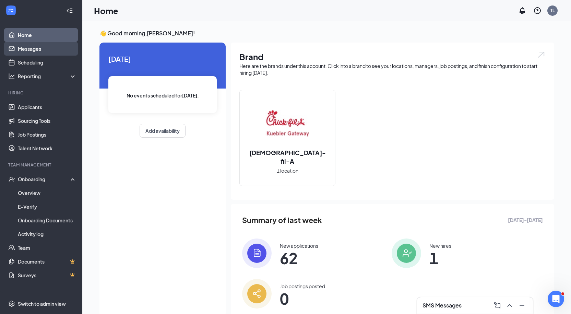
click at [38, 51] on link "Messages" at bounding box center [47, 49] width 59 height 14
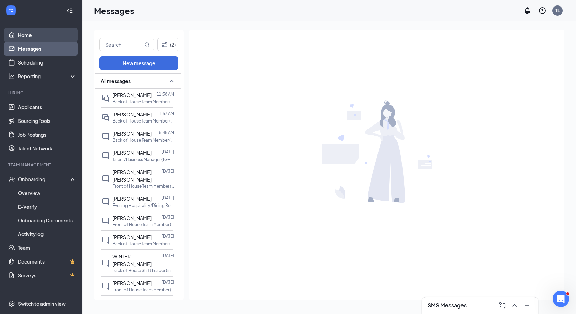
click at [21, 35] on link "Home" at bounding box center [47, 35] width 59 height 14
